Goal: Information Seeking & Learning: Find specific fact

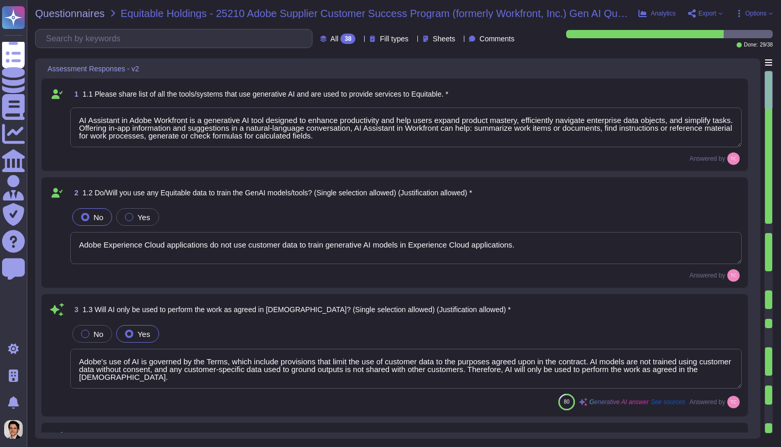
type textarea "AI Assistant in Adobe Workfront is a generative AI tool designed to enhance pro…"
type textarea "Adobe Experience Cloud applications do not use customer data to train generativ…"
type textarea "Adobe's use of AI is governed by the Terms, which include provisions that limit…"
type textarea "Adobe addresses ethical concerns related to bias and fairness in our GenAI mode…"
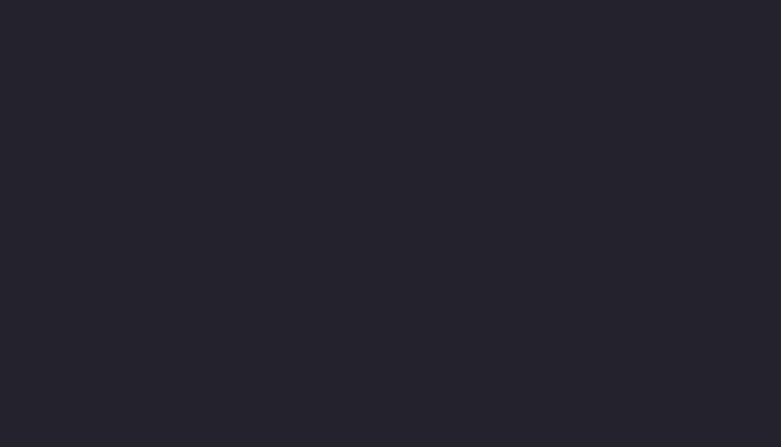
click at [304, 46] on div at bounding box center [390, 36] width 781 height 52
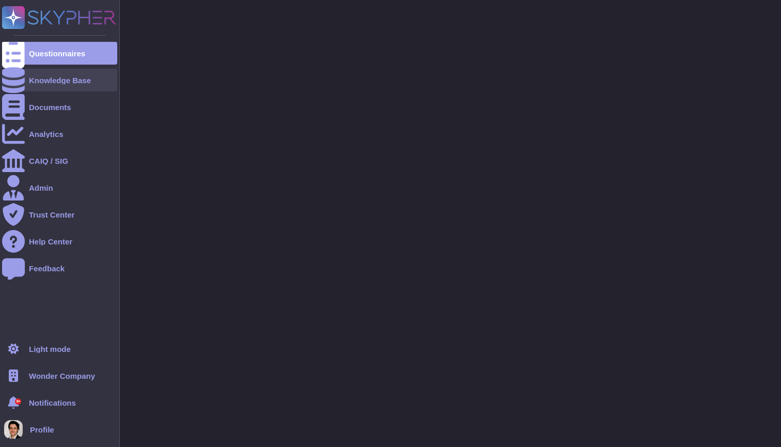
click at [20, 84] on div at bounding box center [13, 80] width 23 height 23
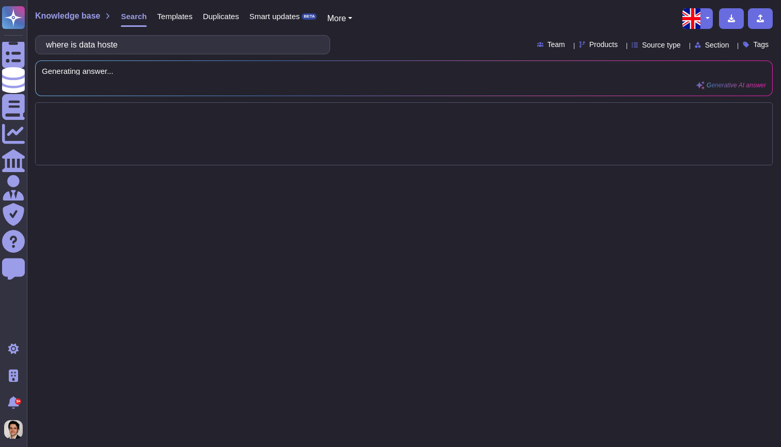
type input "where is data hosted"
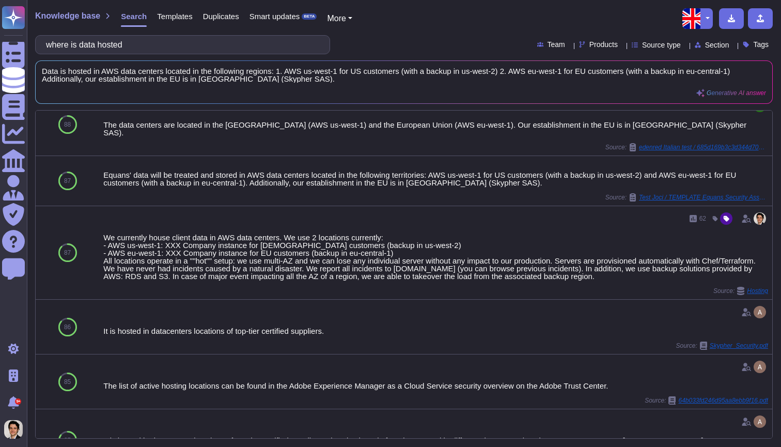
scroll to position [112, 0]
